Goal: Task Accomplishment & Management: Complete application form

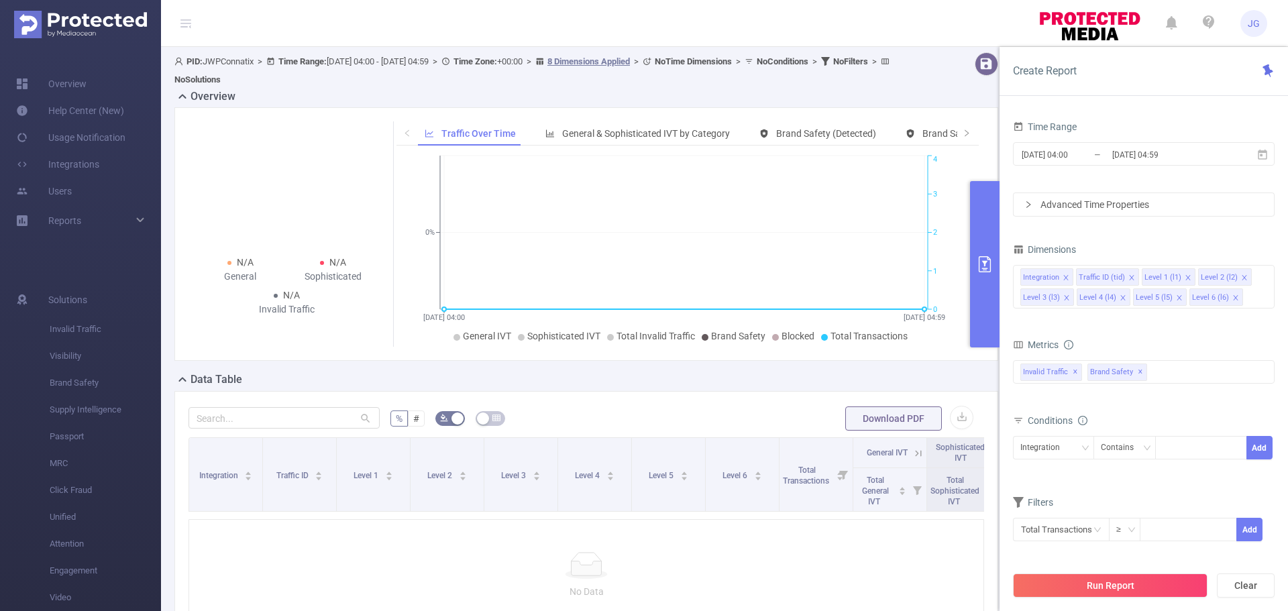
click at [111, 20] on img at bounding box center [80, 25] width 133 height 28
click at [1083, 23] on img at bounding box center [1089, 24] width 105 height 38
click at [60, 83] on link "Overview" at bounding box center [51, 83] width 70 height 27
click at [93, 165] on link "Integrations" at bounding box center [57, 164] width 83 height 27
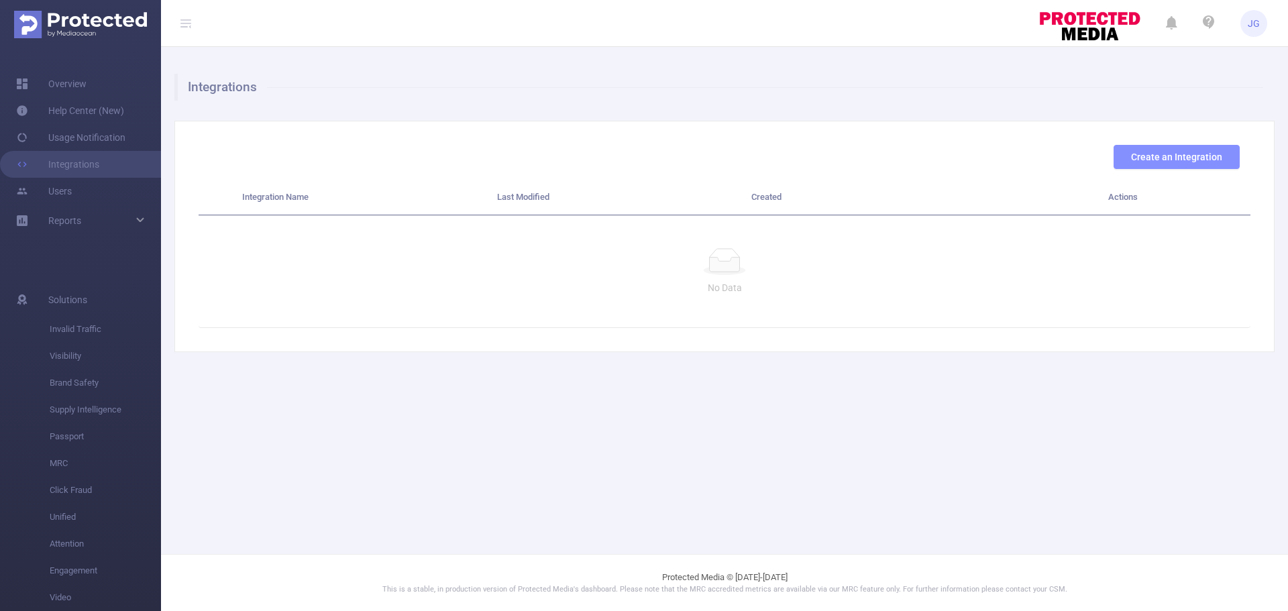
click at [1177, 160] on button "Create an Integration" at bounding box center [1177, 157] width 126 height 24
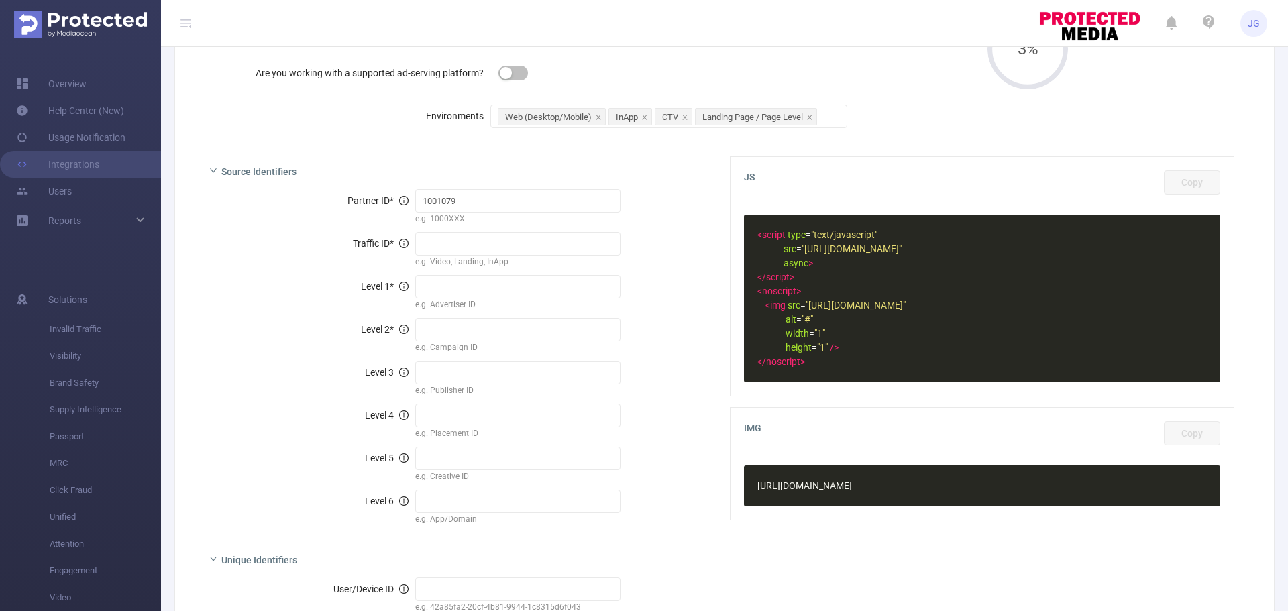
scroll to position [201, 0]
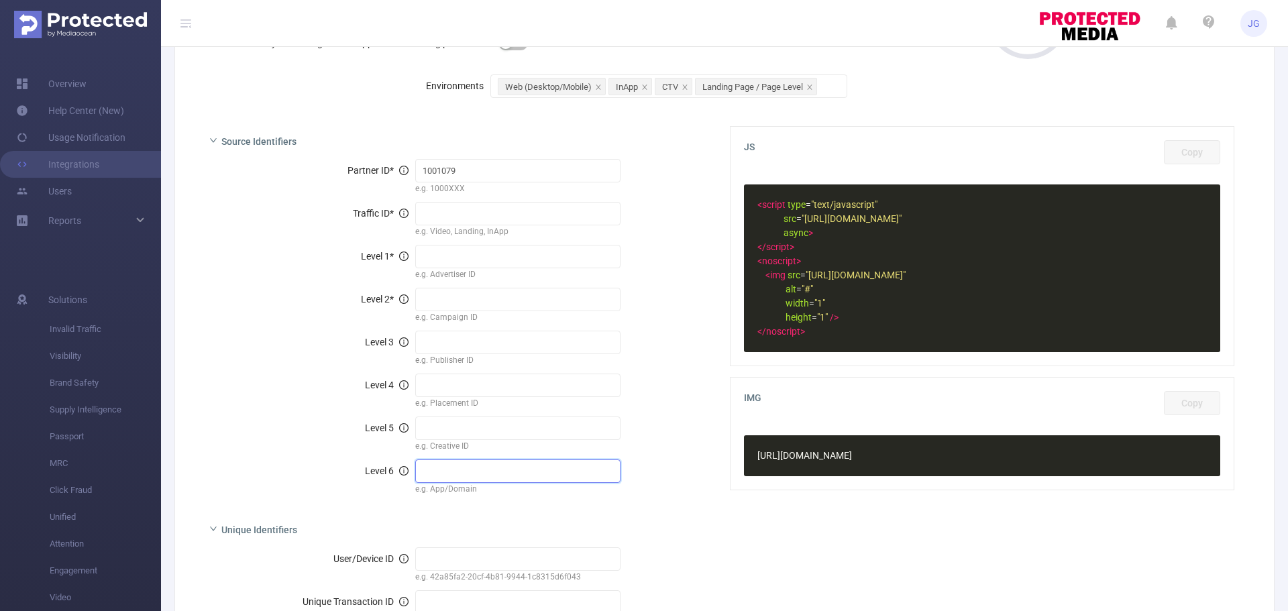
drag, startPoint x: 470, startPoint y: 474, endPoint x: 475, endPoint y: 443, distance: 31.3
click at [471, 474] on input "text" at bounding box center [518, 471] width 206 height 23
click at [469, 423] on input "text" at bounding box center [518, 428] width 206 height 23
click at [468, 392] on input "text" at bounding box center [518, 385] width 206 height 23
click at [460, 345] on input "text" at bounding box center [518, 342] width 206 height 23
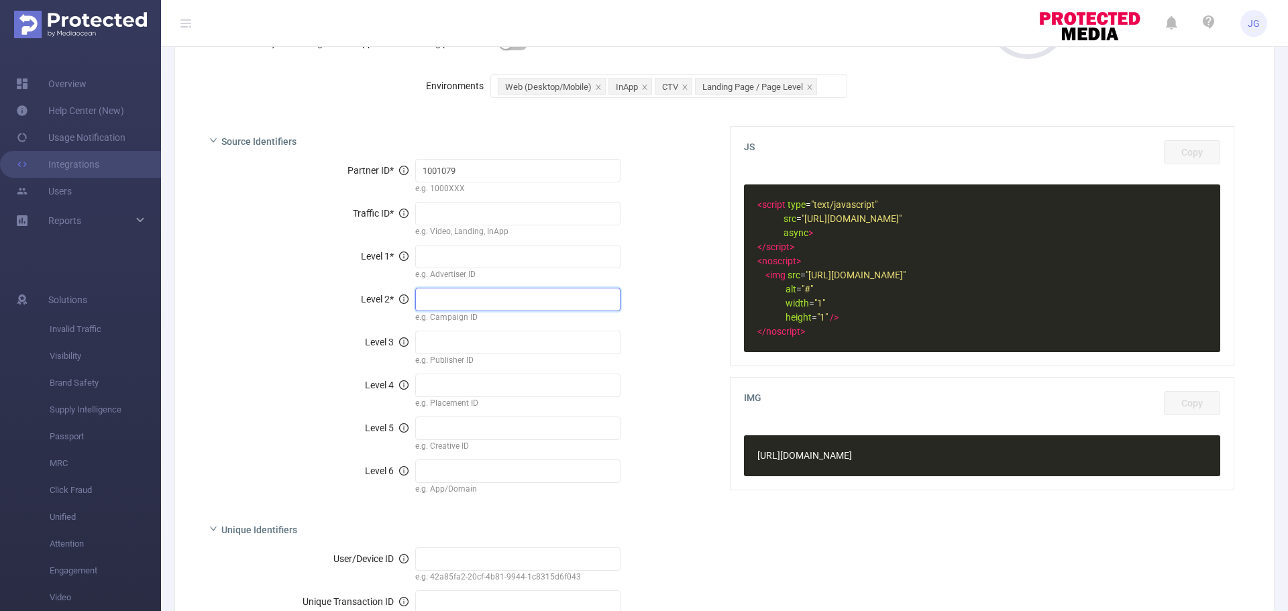
click at [452, 293] on input "text" at bounding box center [518, 299] width 206 height 23
click at [455, 256] on input "text" at bounding box center [518, 256] width 206 height 23
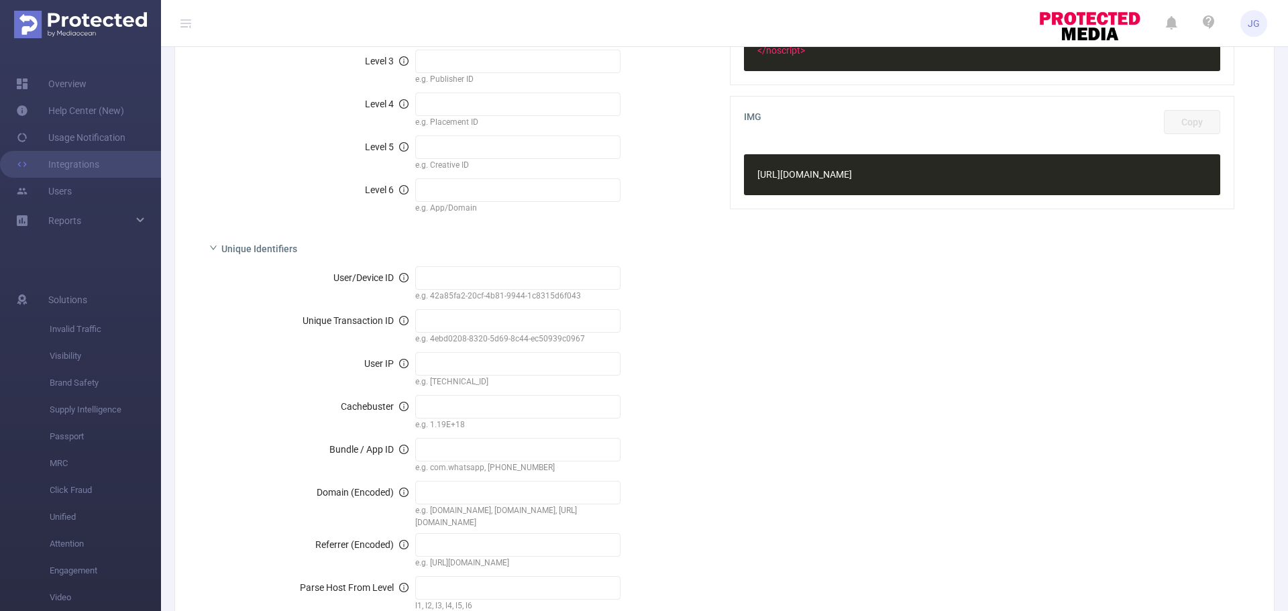
scroll to position [537, 0]
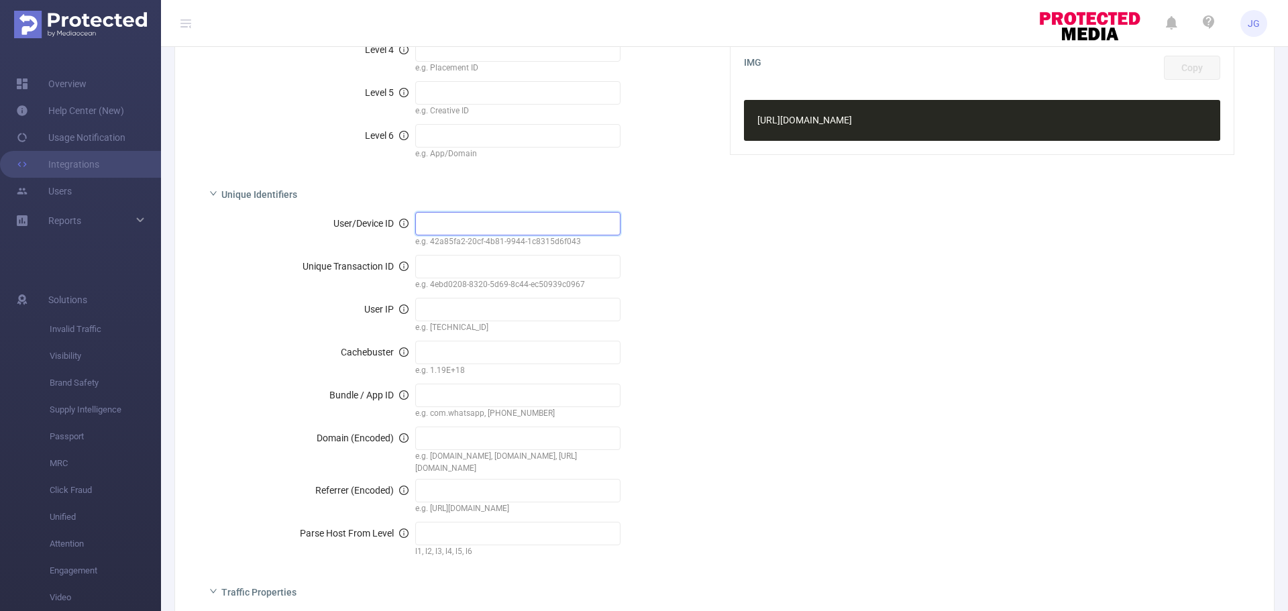
click at [456, 231] on input "text" at bounding box center [518, 223] width 206 height 23
click at [452, 266] on input "text" at bounding box center [518, 266] width 206 height 23
click at [443, 310] on input "text" at bounding box center [518, 309] width 206 height 23
click at [443, 352] on input "text" at bounding box center [518, 352] width 206 height 23
click at [443, 395] on input "text" at bounding box center [518, 395] width 206 height 23
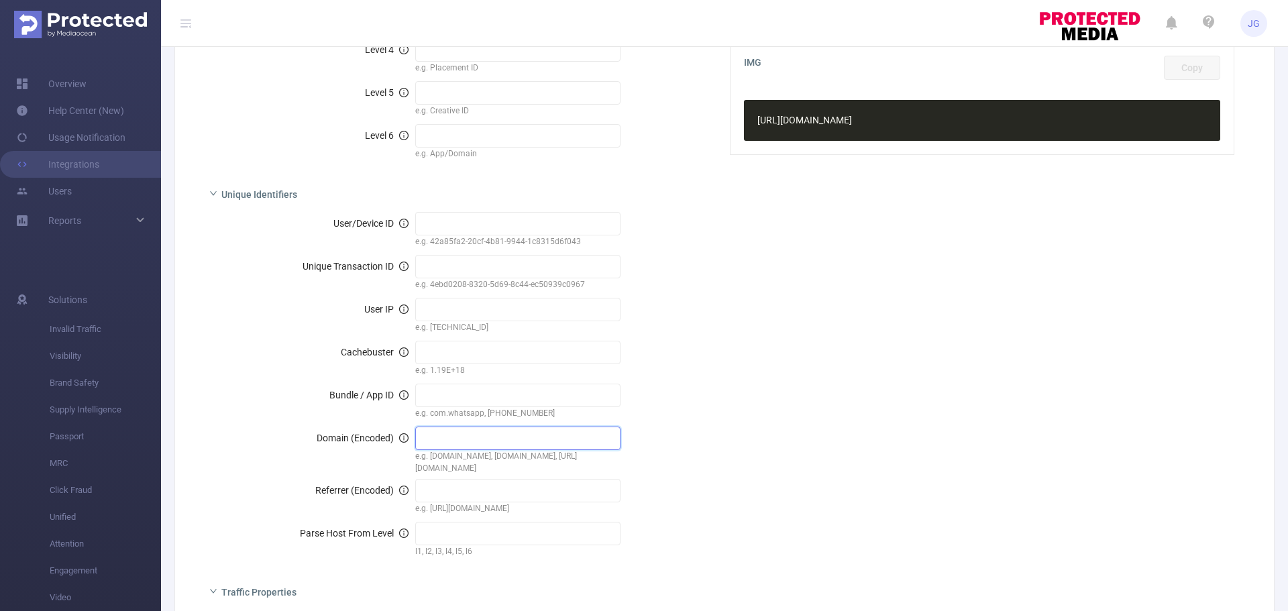
click at [442, 437] on input "text" at bounding box center [518, 438] width 206 height 23
click at [445, 492] on input "text" at bounding box center [518, 490] width 206 height 23
click at [443, 533] on input "text" at bounding box center [518, 533] width 206 height 23
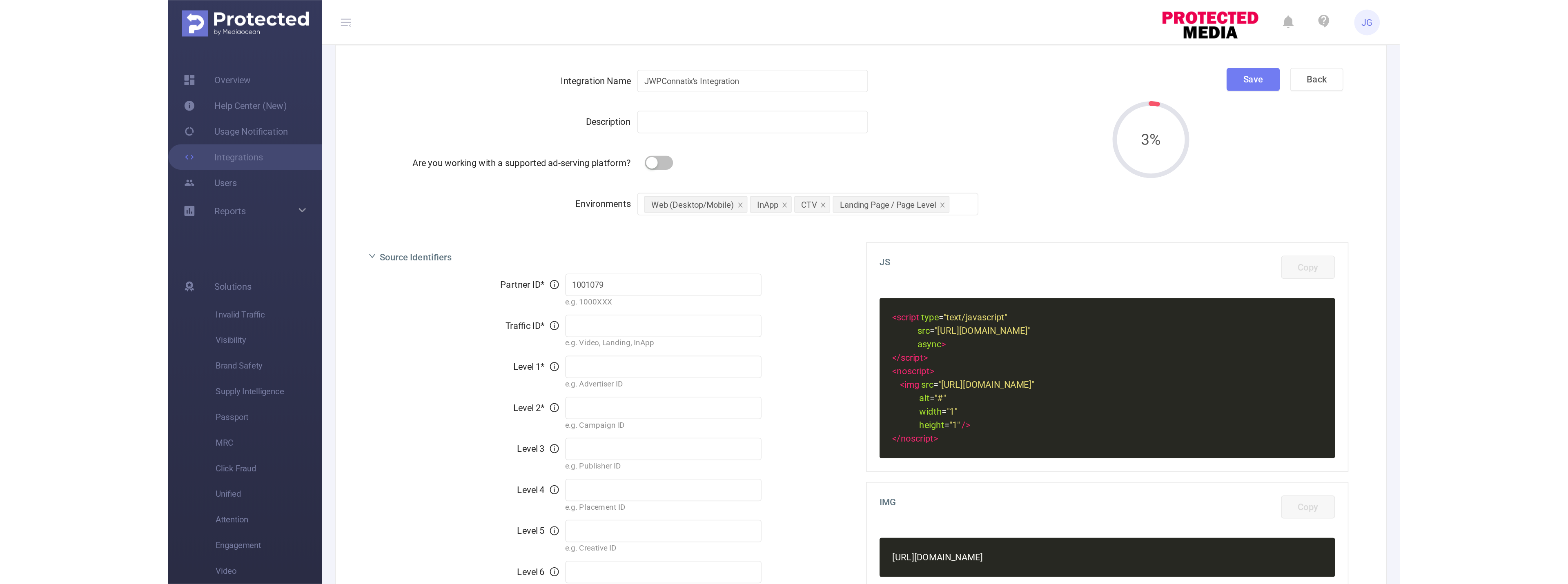
scroll to position [0, 0]
